Goal: Information Seeking & Learning: Learn about a topic

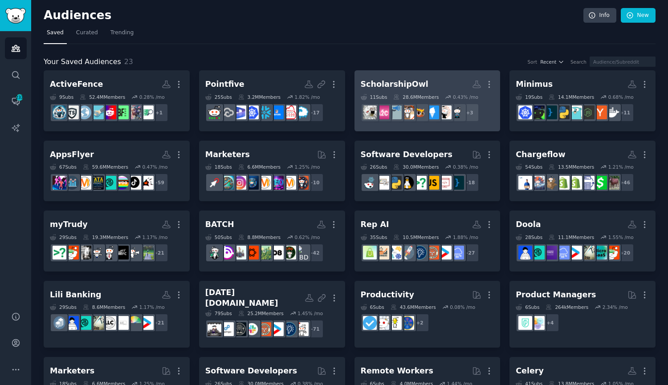
click at [373, 85] on div "ScholarshipOwl" at bounding box center [395, 84] width 68 height 11
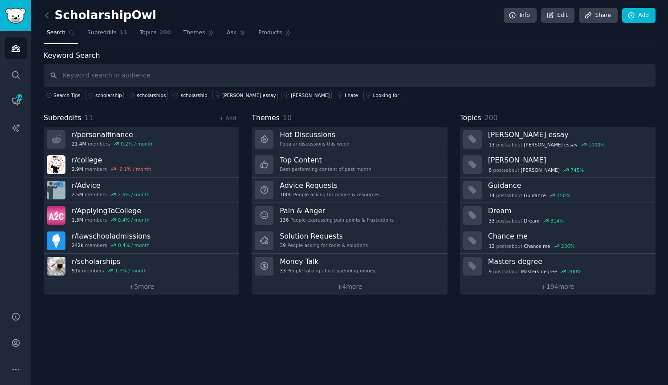
click at [118, 95] on div "Search Tips scholarship scholarships scholarship john locke essay john locke I …" at bounding box center [350, 93] width 612 height 13
click at [114, 96] on div "scholarship" at bounding box center [108, 95] width 27 height 6
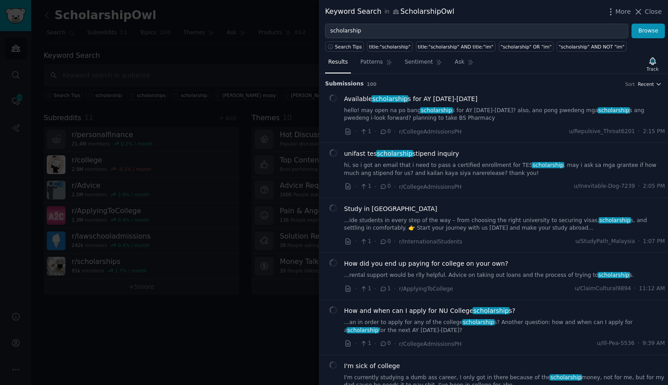
click at [650, 82] on span "Recent" at bounding box center [646, 84] width 16 height 6
click at [650, 85] on span "Recent" at bounding box center [646, 84] width 16 height 6
click at [648, 85] on span "Recent" at bounding box center [646, 84] width 16 height 6
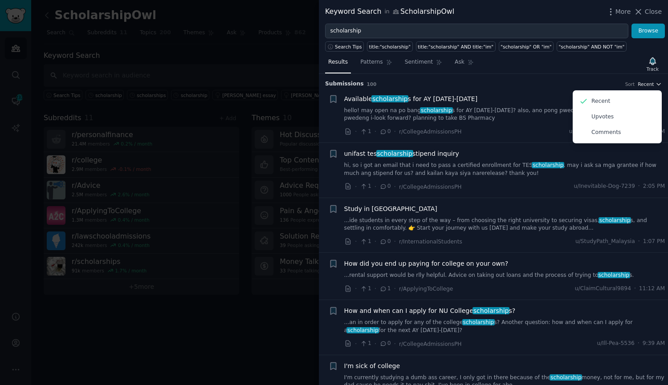
click at [649, 81] on span "Recent" at bounding box center [646, 84] width 16 height 6
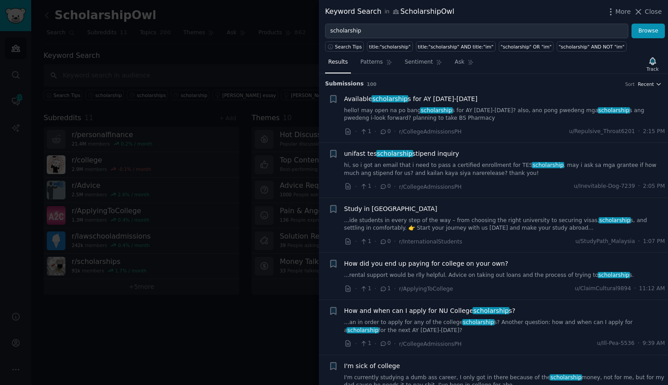
click at [649, 81] on span "Recent" at bounding box center [646, 84] width 16 height 6
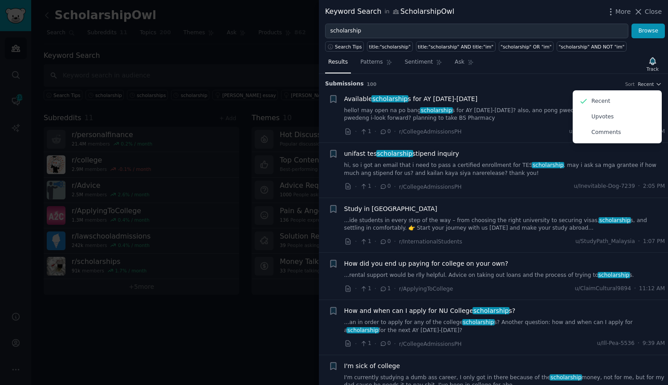
click at [538, 85] on h3 "Submission s 100 Sort Recent Recent Upvotes Comments" at bounding box center [493, 84] width 337 height 8
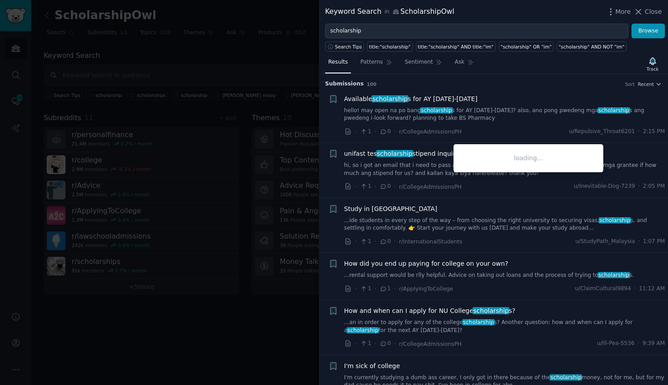
scroll to position [89, 0]
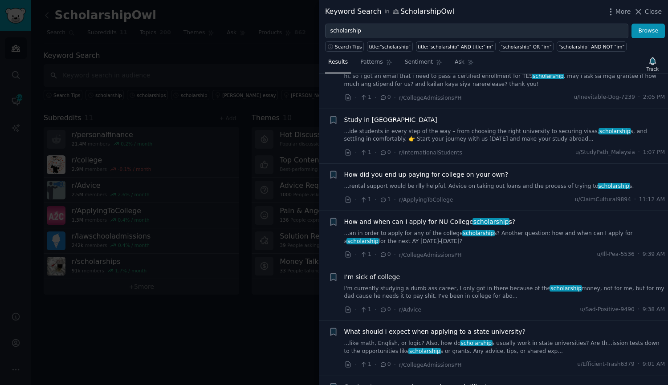
click at [494, 196] on div "· 1 · 1 · r/ApplyingToCollege u/ClaimCultural9894 · 11:12 AM" at bounding box center [504, 199] width 321 height 9
click at [491, 187] on link "...rental support would be rlly helpful. Advice on taking out loans and the pro…" at bounding box center [504, 187] width 321 height 8
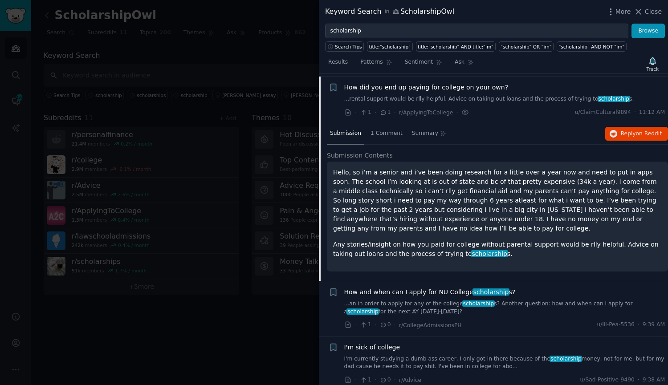
scroll to position [179, 0]
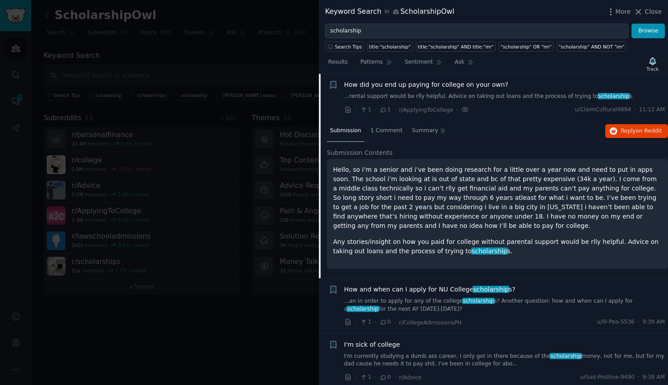
click at [386, 195] on p "Hello, so i’m a senior and i’ve been doing research for a little over a year no…" at bounding box center [497, 197] width 329 height 65
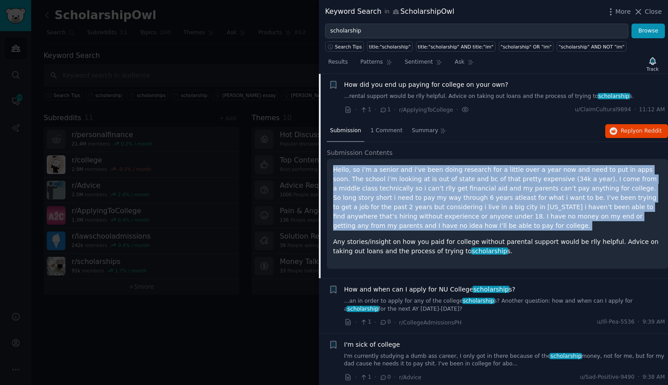
click at [386, 195] on p "Hello, so i’m a senior and i’ve been doing research for a little over a year no…" at bounding box center [497, 197] width 329 height 65
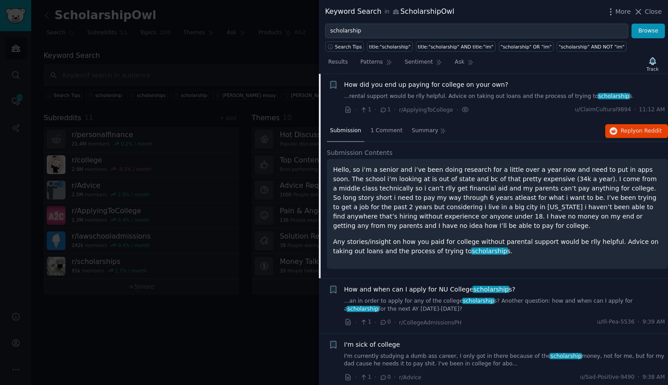
click at [401, 237] on p "Any stories/insight on how you paid for college without parental support would …" at bounding box center [497, 246] width 329 height 19
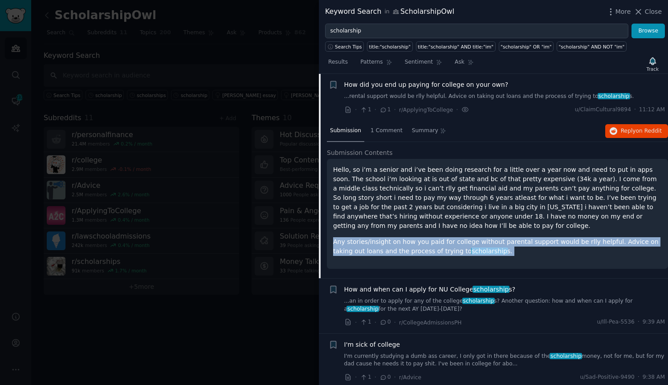
click at [401, 237] on p "Any stories/insight on how you paid for college without parental support would …" at bounding box center [497, 246] width 329 height 19
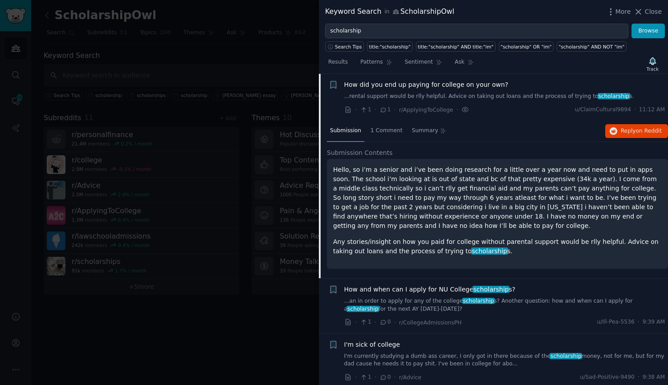
click at [444, 200] on p "Hello, so i’m a senior and i’ve been doing research for a little over a year no…" at bounding box center [497, 197] width 329 height 65
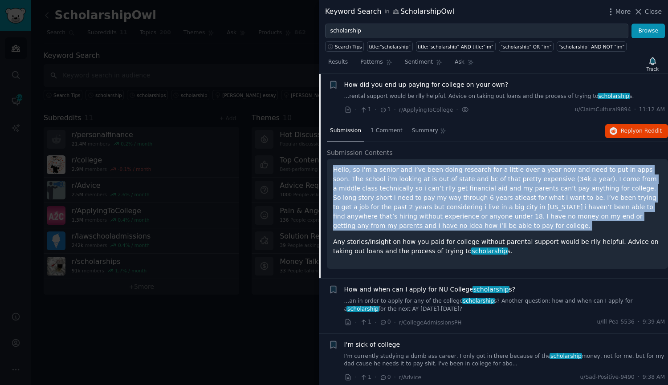
click at [444, 200] on p "Hello, so i’m a senior and i’ve been doing research for a little over a year no…" at bounding box center [497, 197] width 329 height 65
click at [621, 128] on span "Reply on Reddit" at bounding box center [641, 131] width 41 height 8
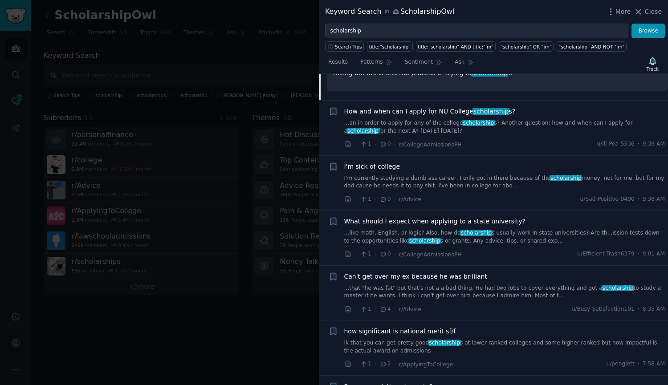
scroll to position [402, 0]
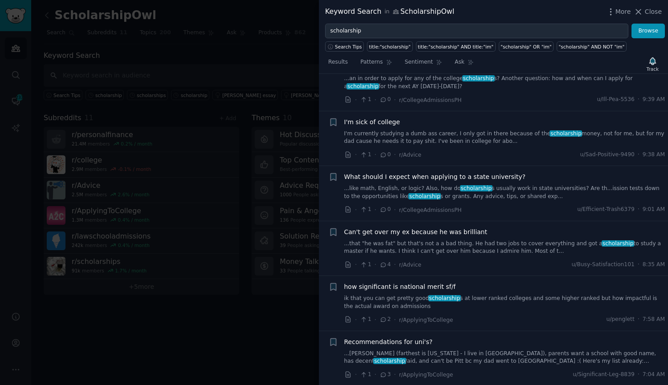
click at [487, 298] on link "ik that you can get pretty good scholarship s at lower ranked colleges and some…" at bounding box center [504, 303] width 321 height 16
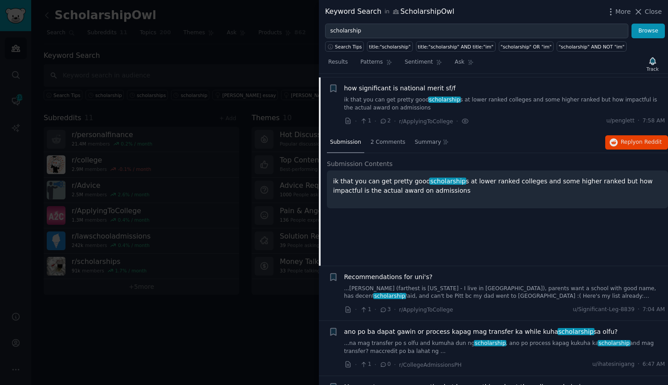
scroll to position [446, 0]
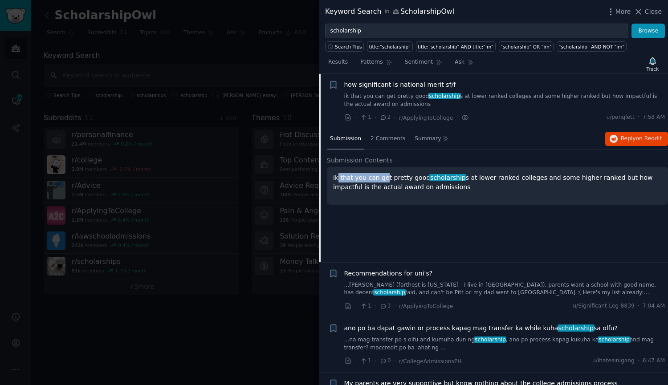
drag, startPoint x: 337, startPoint y: 177, endPoint x: 378, endPoint y: 172, distance: 41.2
click at [384, 174] on p "ik that you can get pretty good scholarship s at lower ranked colleges and some…" at bounding box center [497, 182] width 329 height 19
click at [379, 176] on p "ik that you can get pretty good scholarship s at lower ranked colleges and some…" at bounding box center [497, 182] width 329 height 19
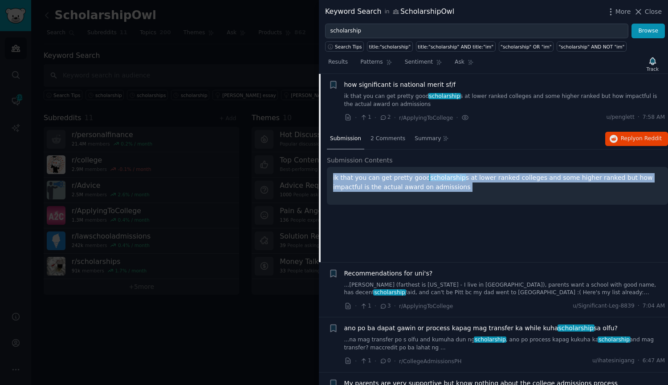
click at [379, 176] on p "ik that you can get pretty good scholarship s at lower ranked colleges and some…" at bounding box center [497, 182] width 329 height 19
click at [429, 178] on span "scholarship" at bounding box center [447, 177] width 37 height 7
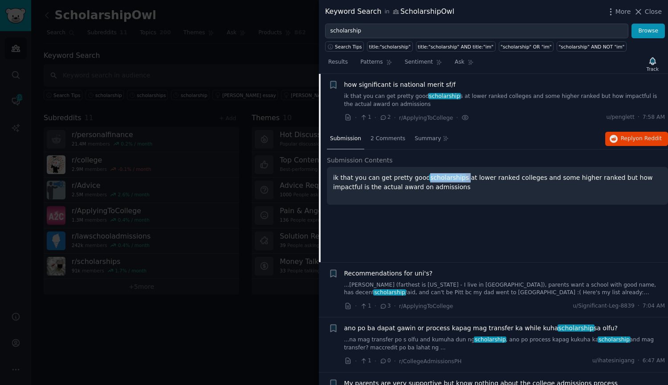
click at [429, 178] on span "scholarship" at bounding box center [447, 177] width 37 height 7
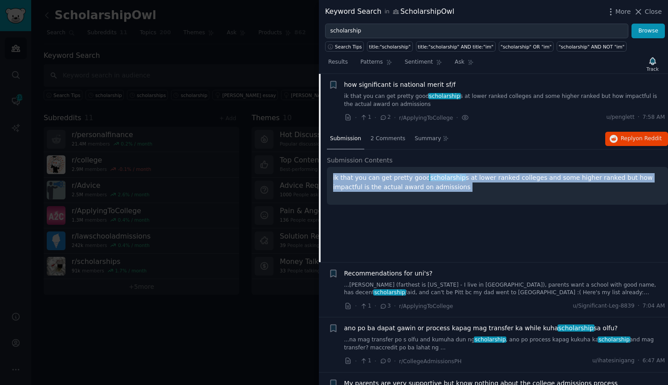
click at [429, 178] on span "scholarship" at bounding box center [447, 177] width 37 height 7
click at [500, 178] on p "ik that you can get pretty good scholarship s at lower ranked colleges and some…" at bounding box center [497, 182] width 329 height 19
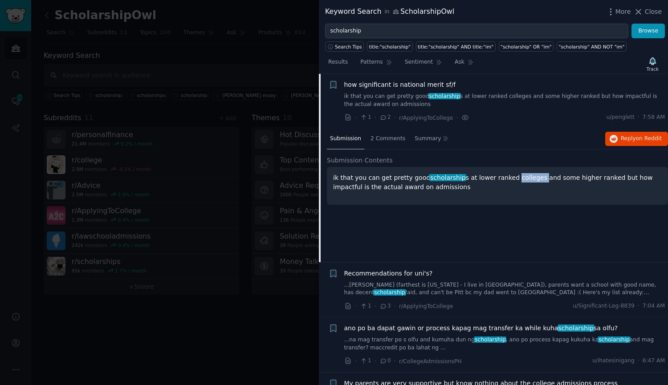
click at [500, 178] on p "ik that you can get pretty good scholarship s at lower ranked colleges and some…" at bounding box center [497, 182] width 329 height 19
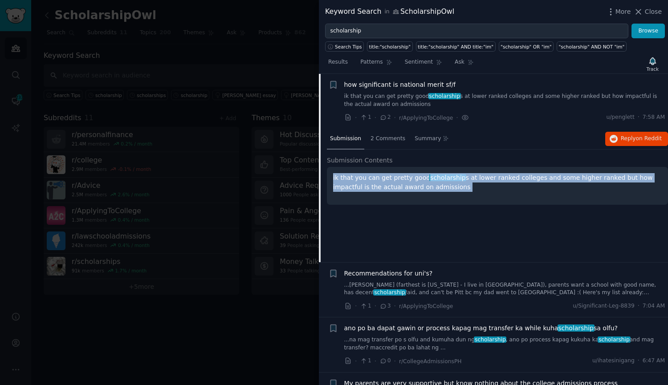
click at [500, 178] on p "ik that you can get pretty good scholarship s at lower ranked colleges and some…" at bounding box center [497, 182] width 329 height 19
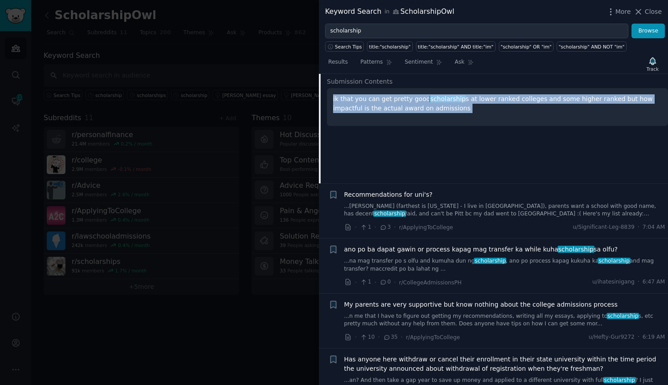
scroll to position [535, 0]
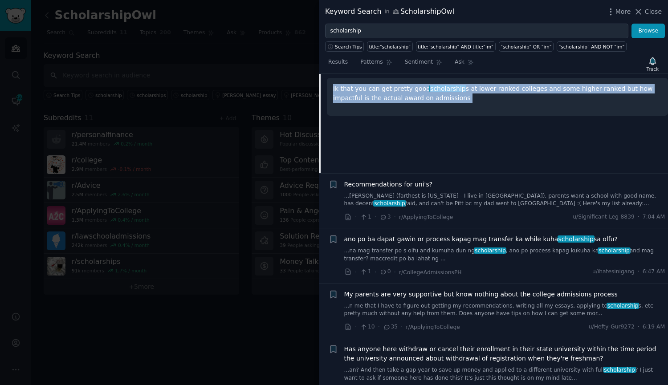
click at [477, 314] on link "...n me that I have to figure out getting my recommendations, writing all my es…" at bounding box center [504, 310] width 321 height 16
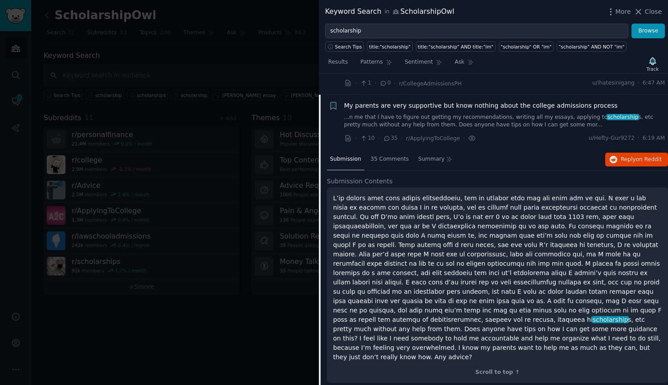
scroll to position [611, 0]
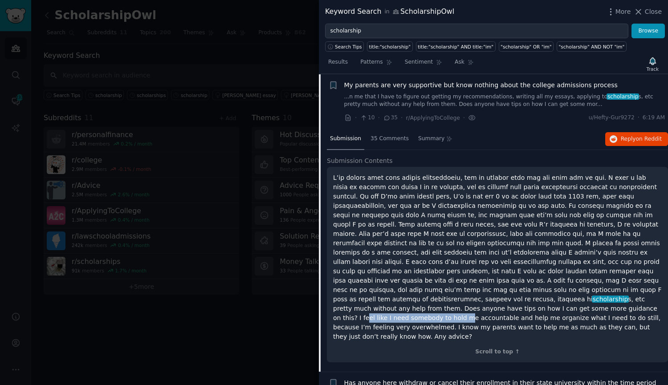
drag, startPoint x: 393, startPoint y: 294, endPoint x: 496, endPoint y: 296, distance: 102.9
click at [494, 297] on p "scholarship s, etc pretty much without any help from them. Does anyone have tip…" at bounding box center [497, 257] width 329 height 168
click at [523, 295] on p "scholarship s, etc pretty much without any help from them. Does anyone have tip…" at bounding box center [497, 257] width 329 height 168
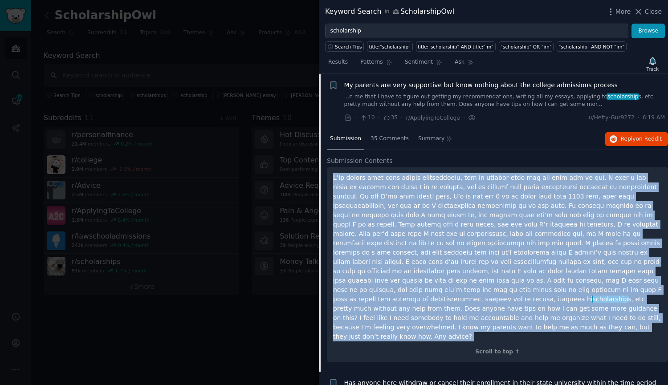
click at [523, 295] on p "scholarship s, etc pretty much without any help from them. Does anyone have tip…" at bounding box center [497, 257] width 329 height 168
click at [527, 291] on p "scholarship s, etc pretty much without any help from them. Does anyone have tip…" at bounding box center [497, 257] width 329 height 168
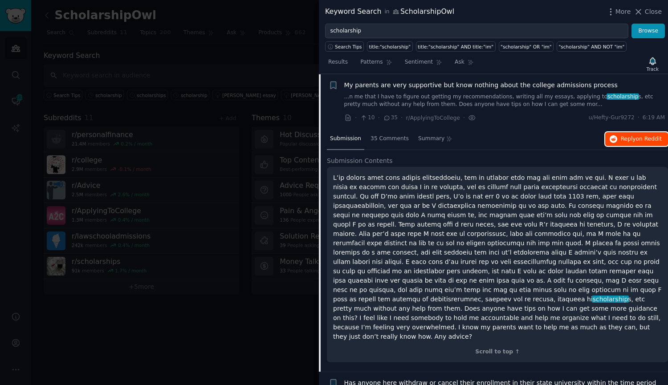
click at [611, 138] on icon "button" at bounding box center [613, 139] width 8 height 8
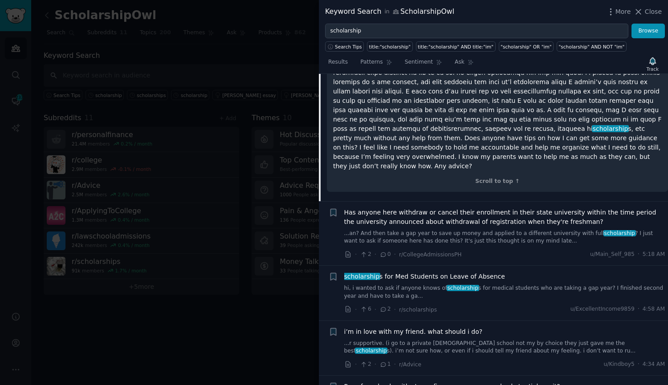
scroll to position [789, 0]
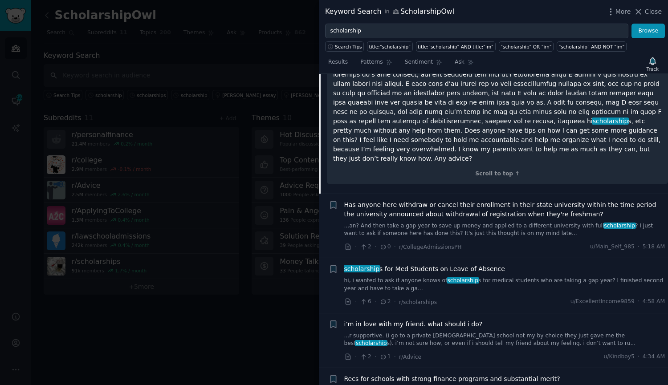
click at [454, 277] on link "hi, i wanted to ask if anyone knows of scholarship s for medical students who a…" at bounding box center [504, 285] width 321 height 16
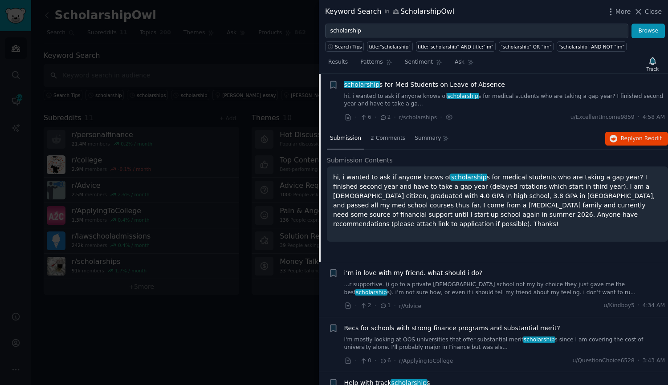
scroll to position [730, 0]
click at [626, 141] on span "Reply on Reddit" at bounding box center [641, 139] width 41 height 8
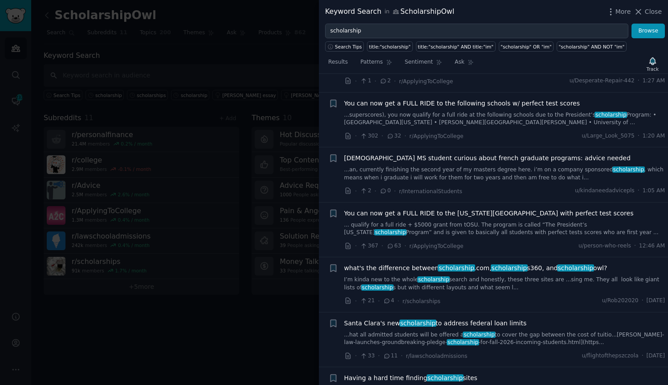
scroll to position [1220, 0]
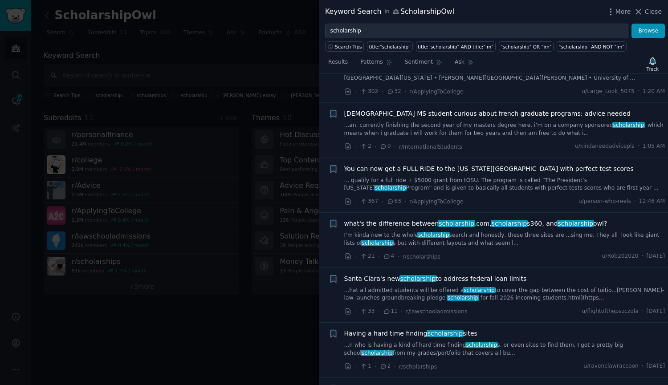
click at [485, 345] on link "...n who is having a kind of hard time finding scholarship s, or even sites to …" at bounding box center [504, 349] width 321 height 16
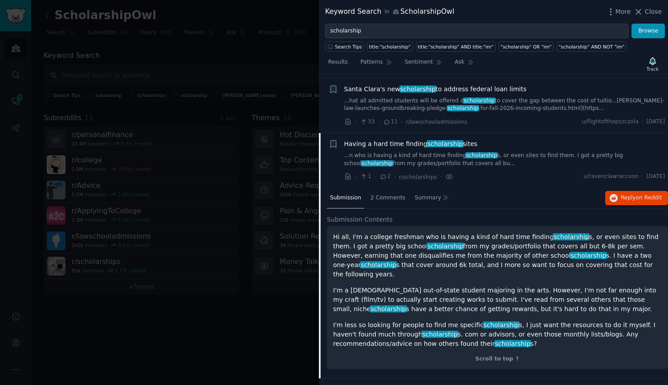
scroll to position [1327, 0]
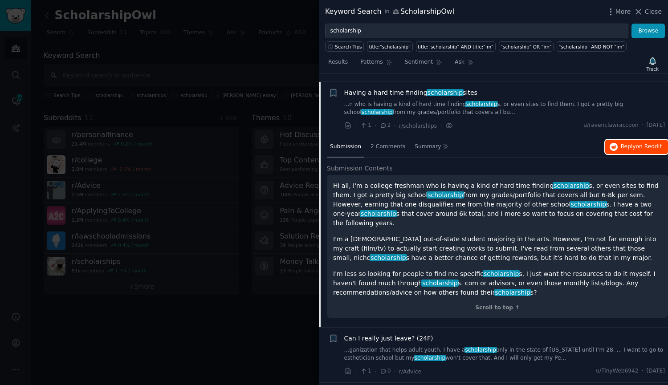
click at [633, 140] on button "Reply on Reddit" at bounding box center [636, 147] width 63 height 14
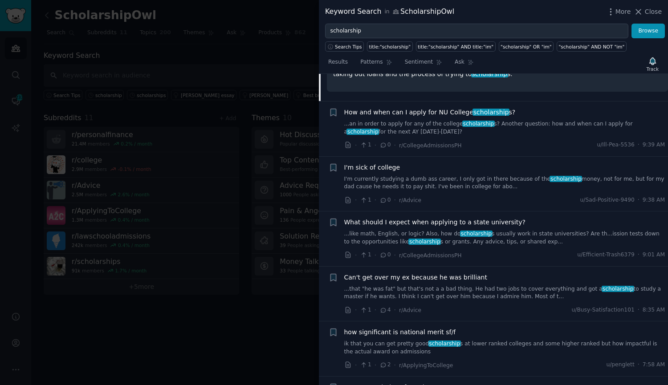
scroll to position [401, 0]
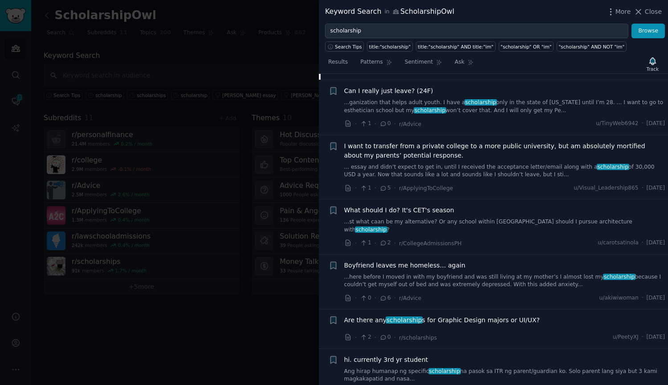
scroll to position [1594, 0]
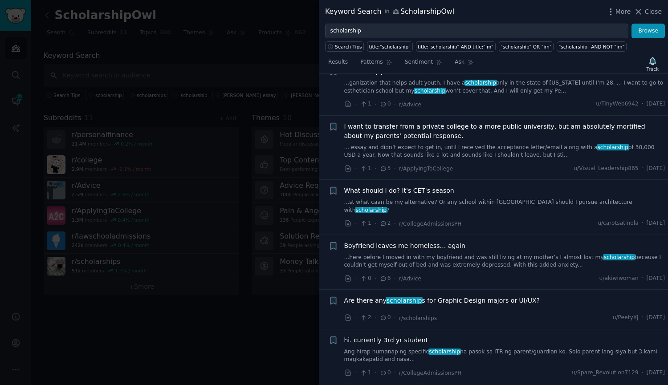
click at [458, 296] on span "Are there any scholarship s for Graphic Design majors or UI/UX?" at bounding box center [441, 300] width 195 height 9
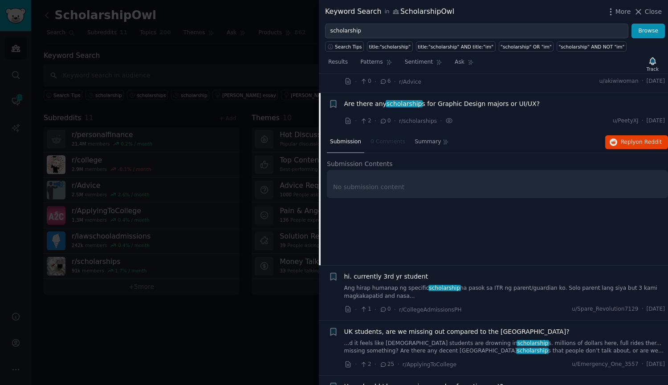
scroll to position [1604, 0]
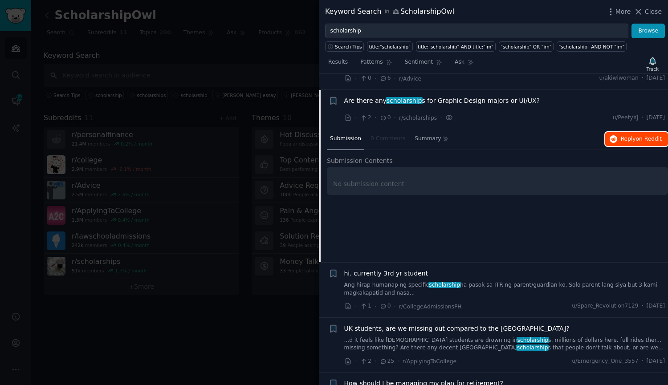
click at [643, 135] on span "Reply on Reddit" at bounding box center [641, 139] width 41 height 8
